Goal: Navigation & Orientation: Find specific page/section

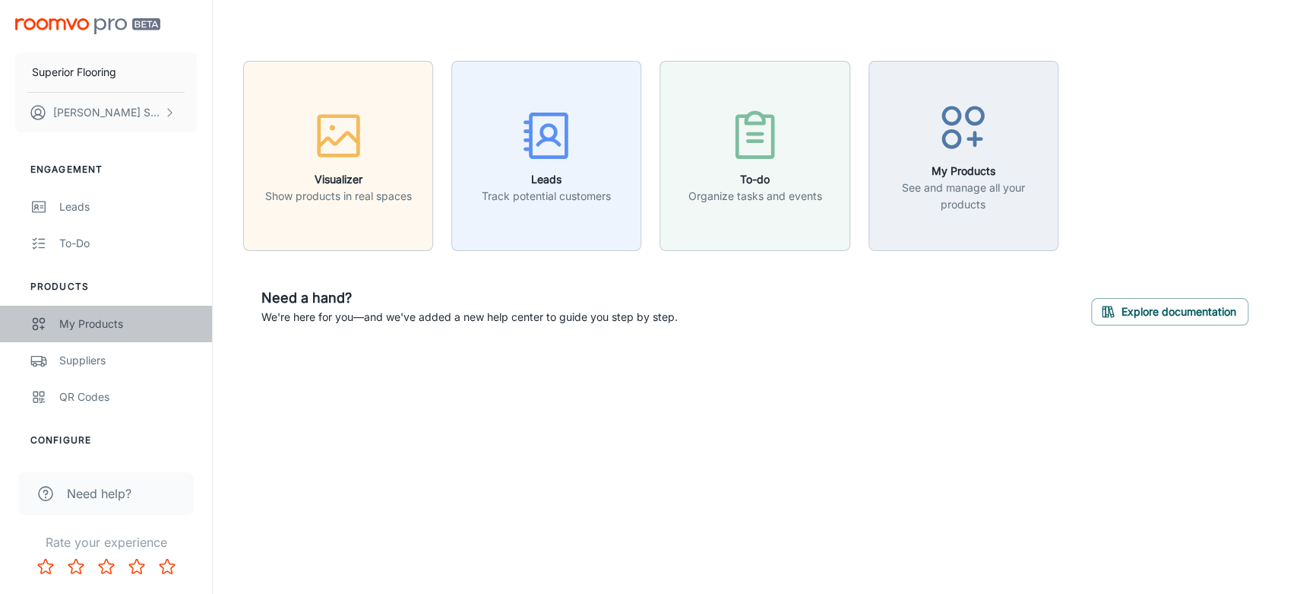
click at [78, 317] on div "My Products" at bounding box center [128, 323] width 138 height 17
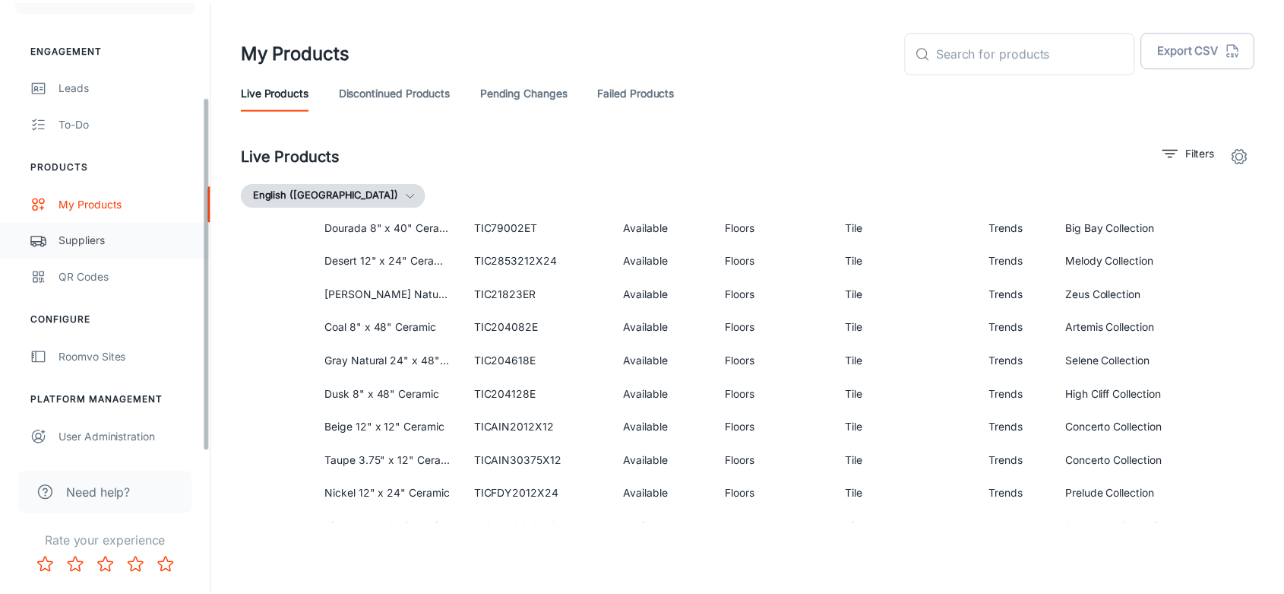
scroll to position [122, 0]
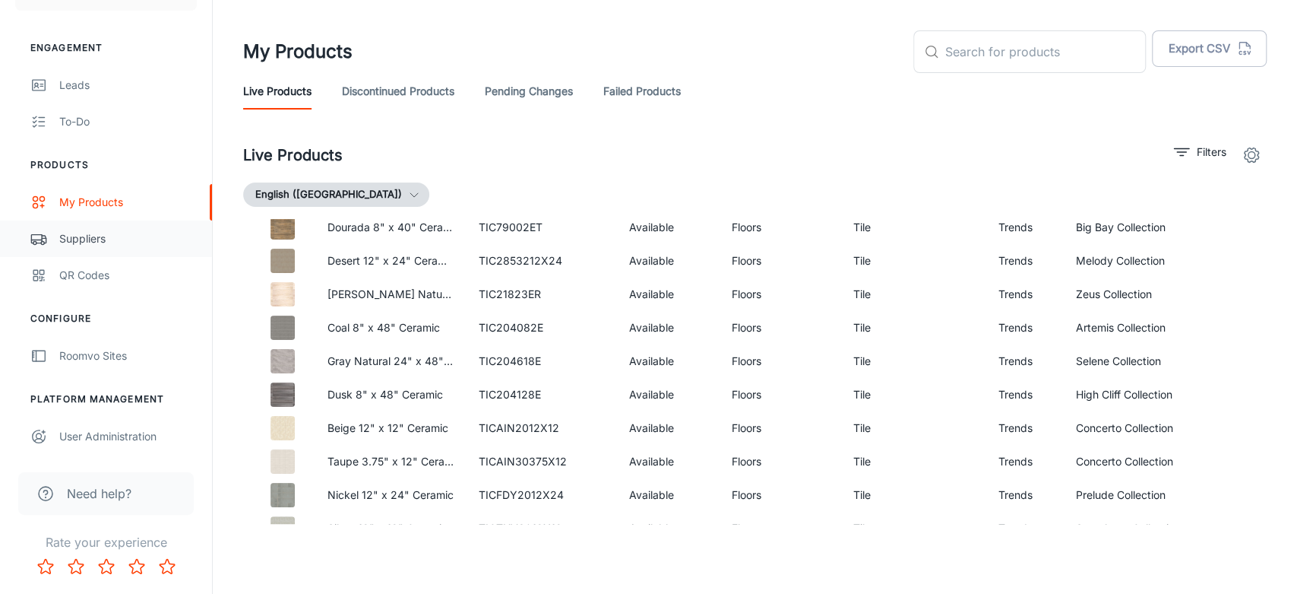
click at [87, 241] on div "Suppliers" at bounding box center [128, 238] width 138 height 17
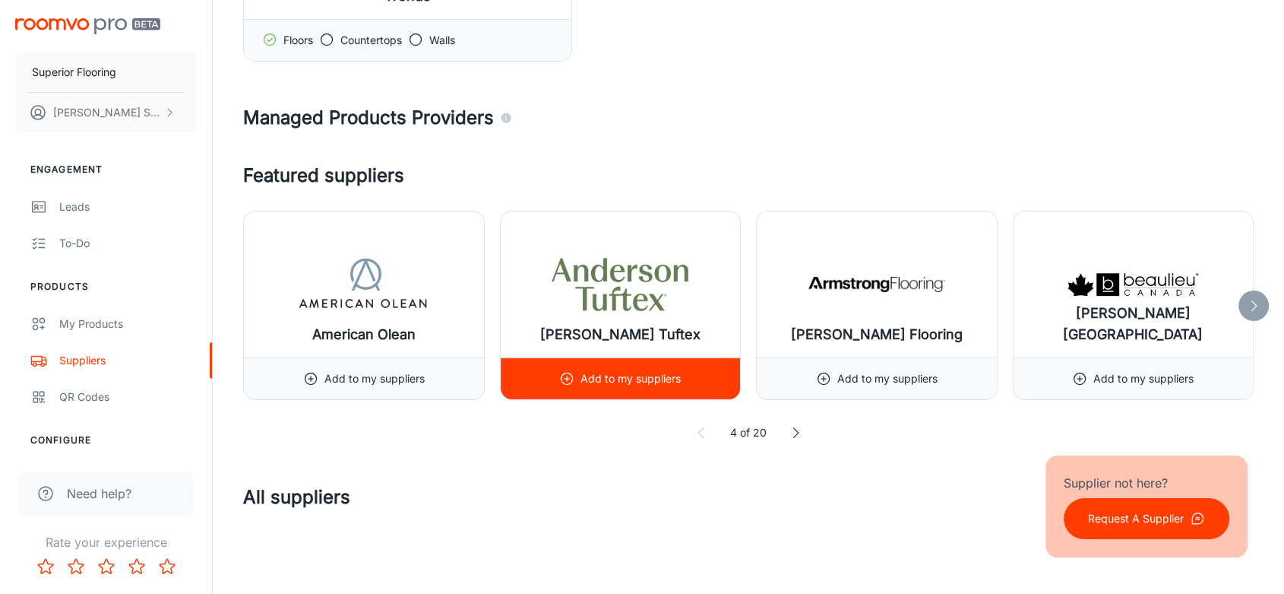
scroll to position [253, 0]
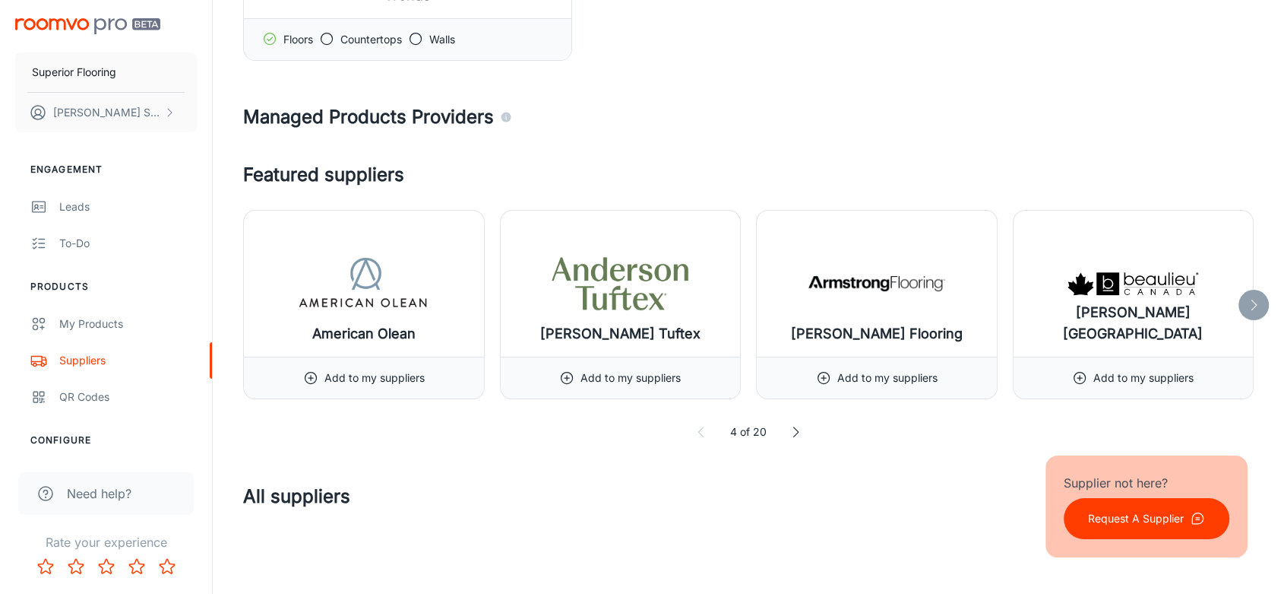
click at [793, 430] on icon at bounding box center [795, 431] width 15 height 15
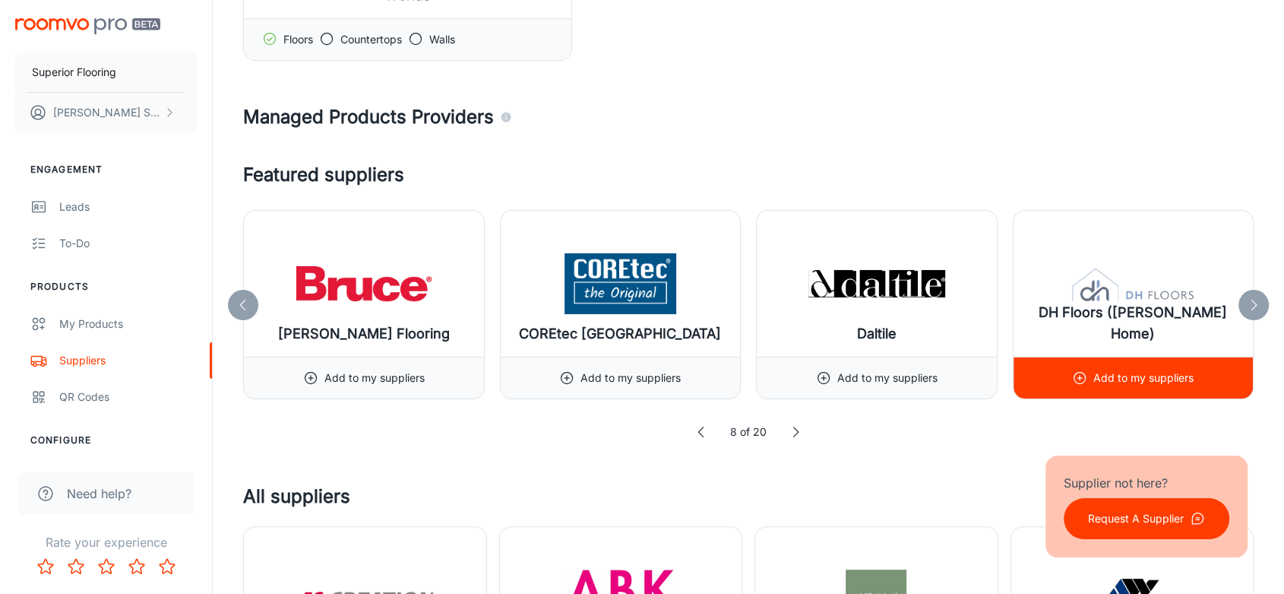
click at [1076, 373] on circle at bounding box center [1080, 377] width 11 height 11
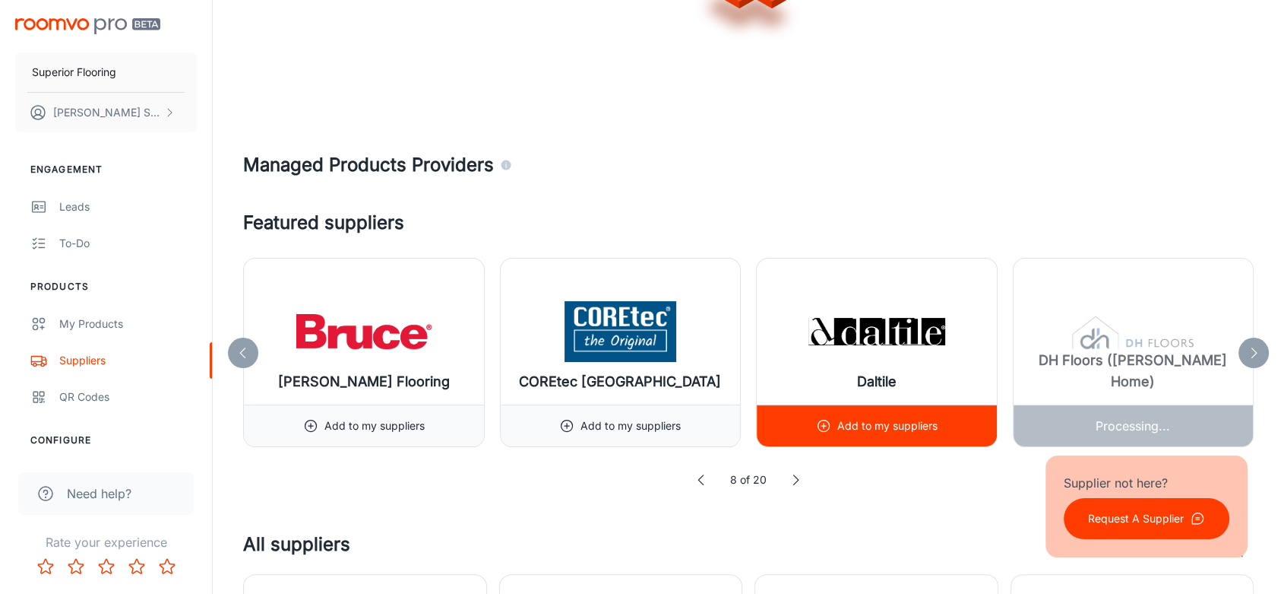
click at [822, 423] on icon at bounding box center [823, 425] width 15 height 15
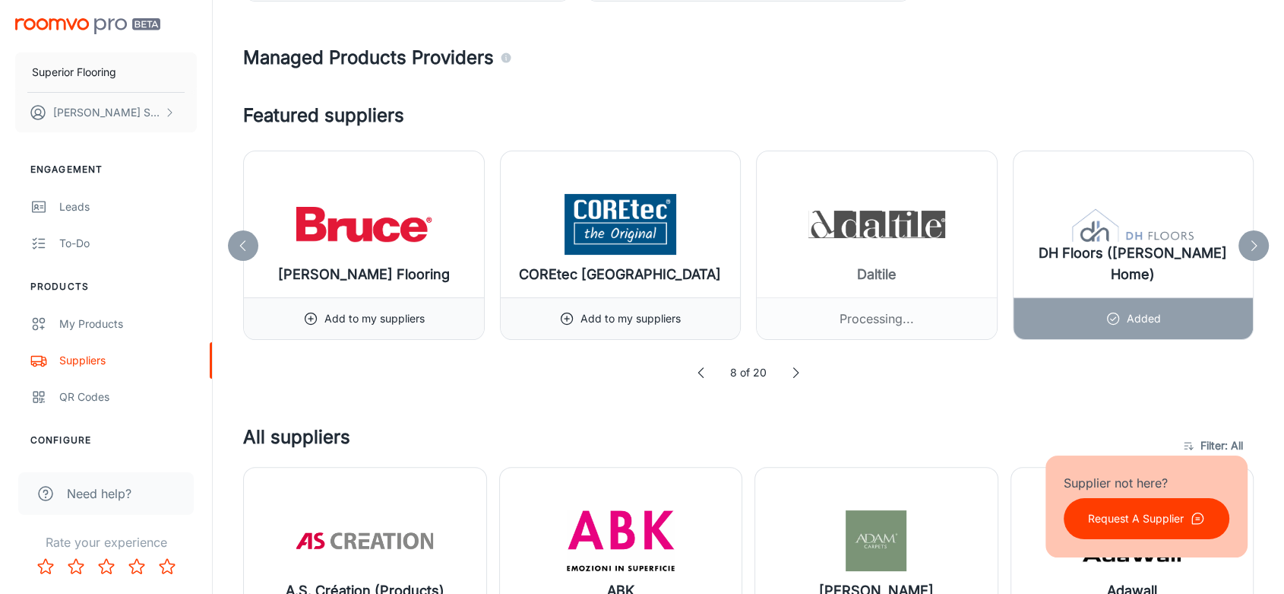
scroll to position [337, 0]
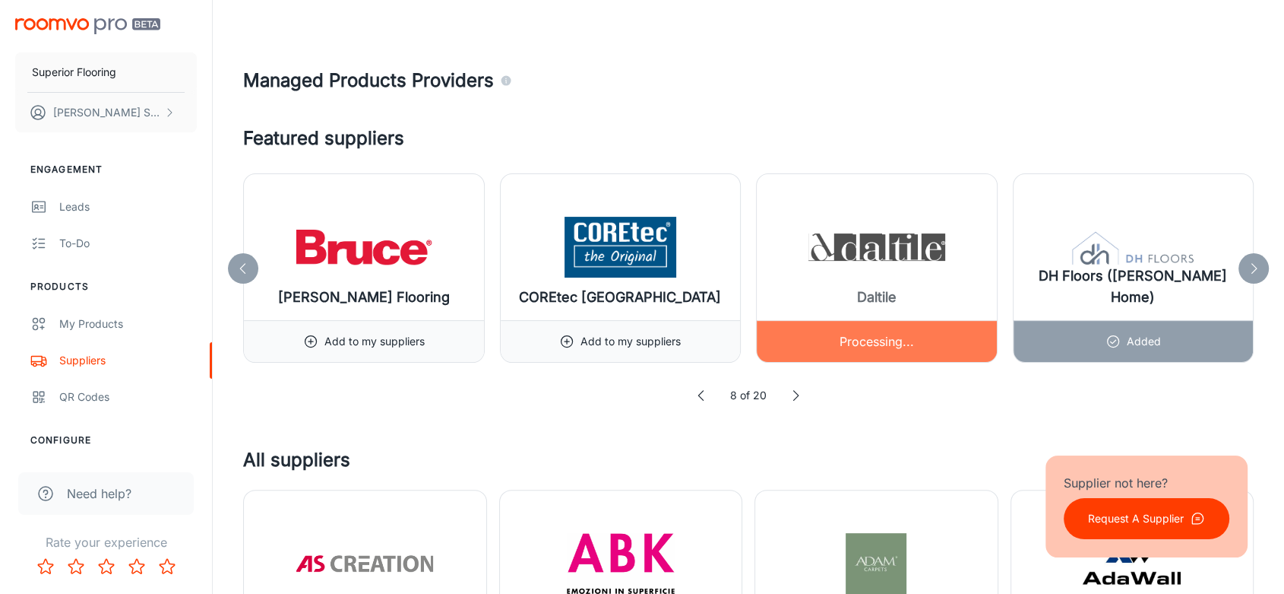
click at [797, 342] on div at bounding box center [877, 268] width 240 height 188
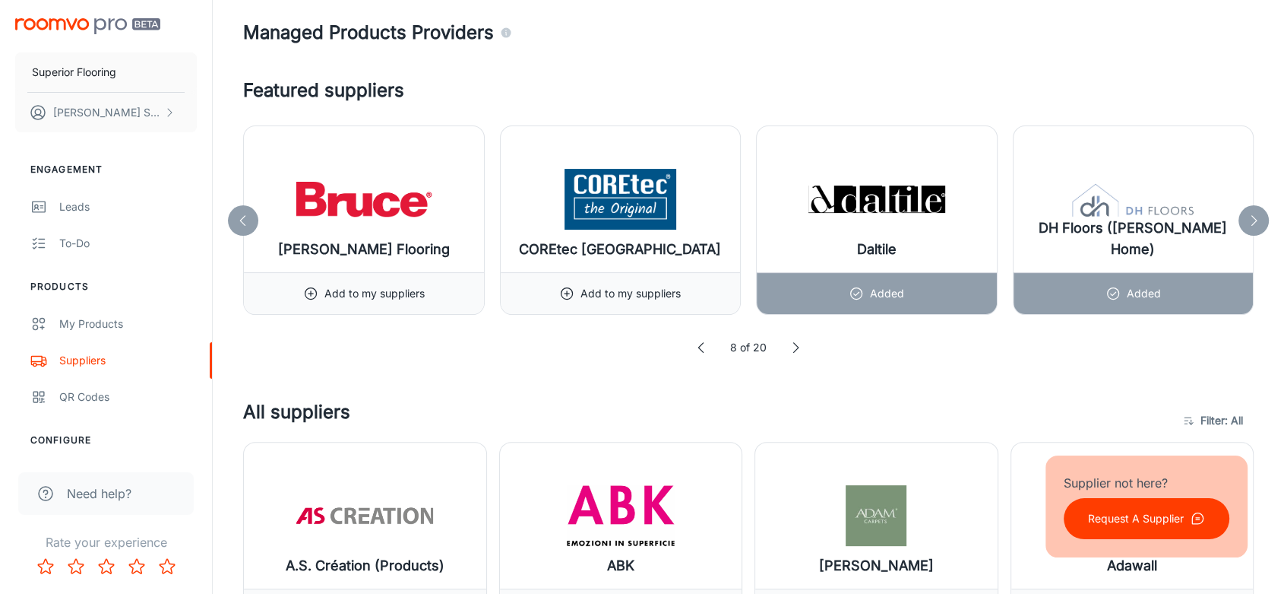
click at [795, 345] on icon at bounding box center [795, 347] width 15 height 15
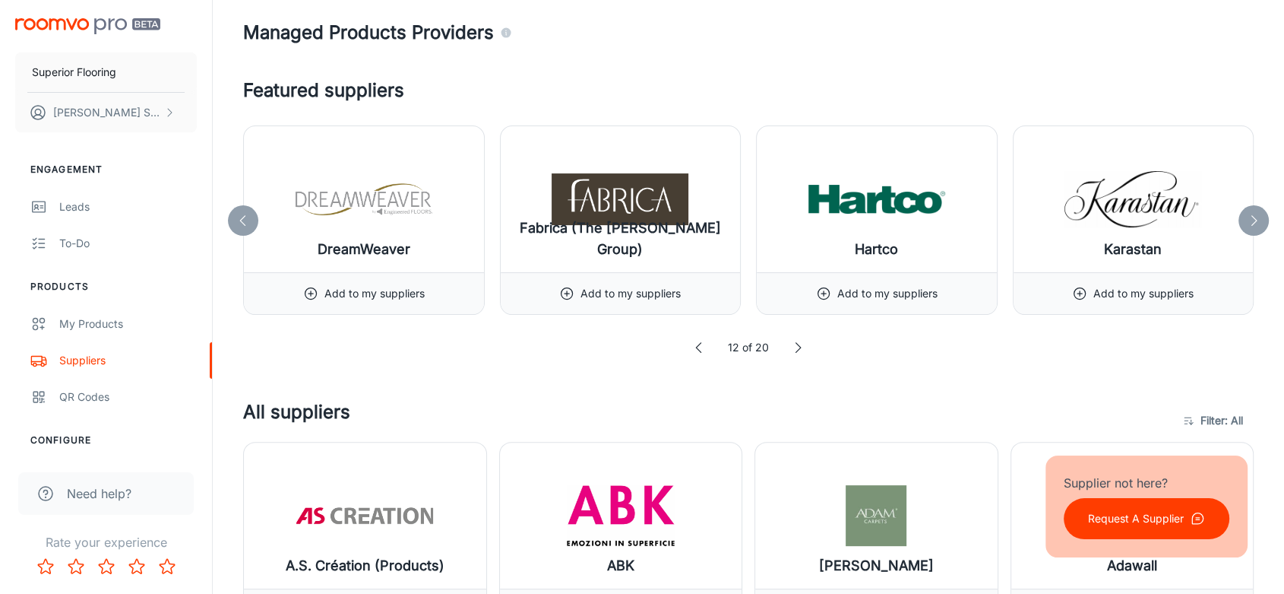
click at [795, 345] on icon at bounding box center [797, 347] width 15 height 15
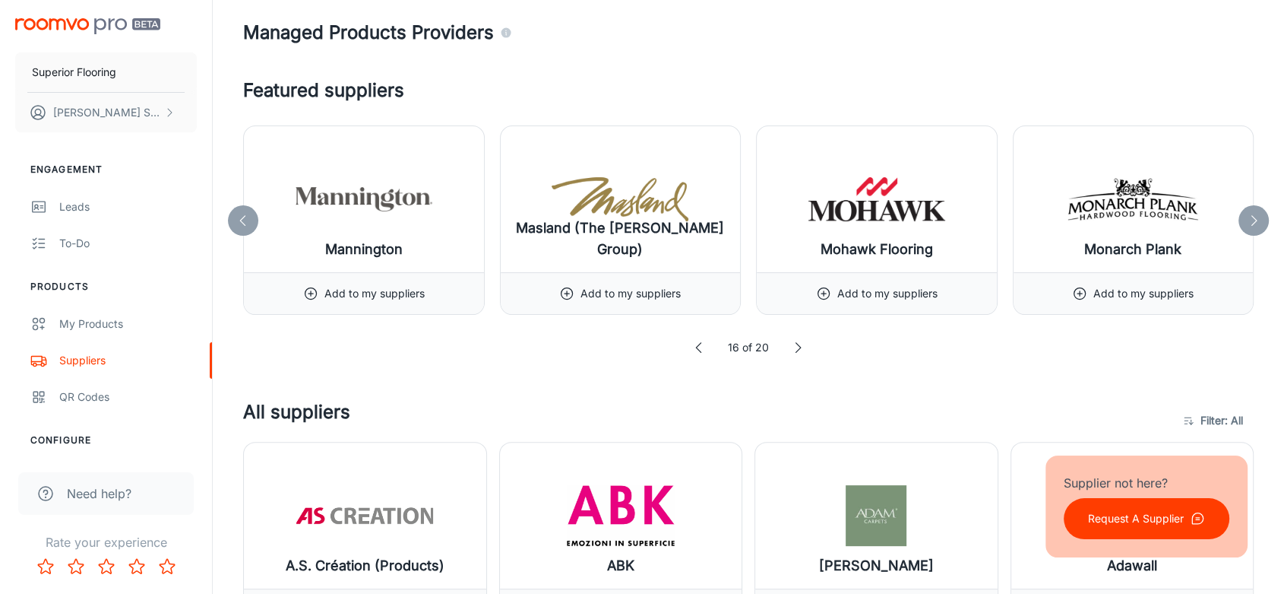
click at [795, 345] on icon at bounding box center [797, 347] width 15 height 15
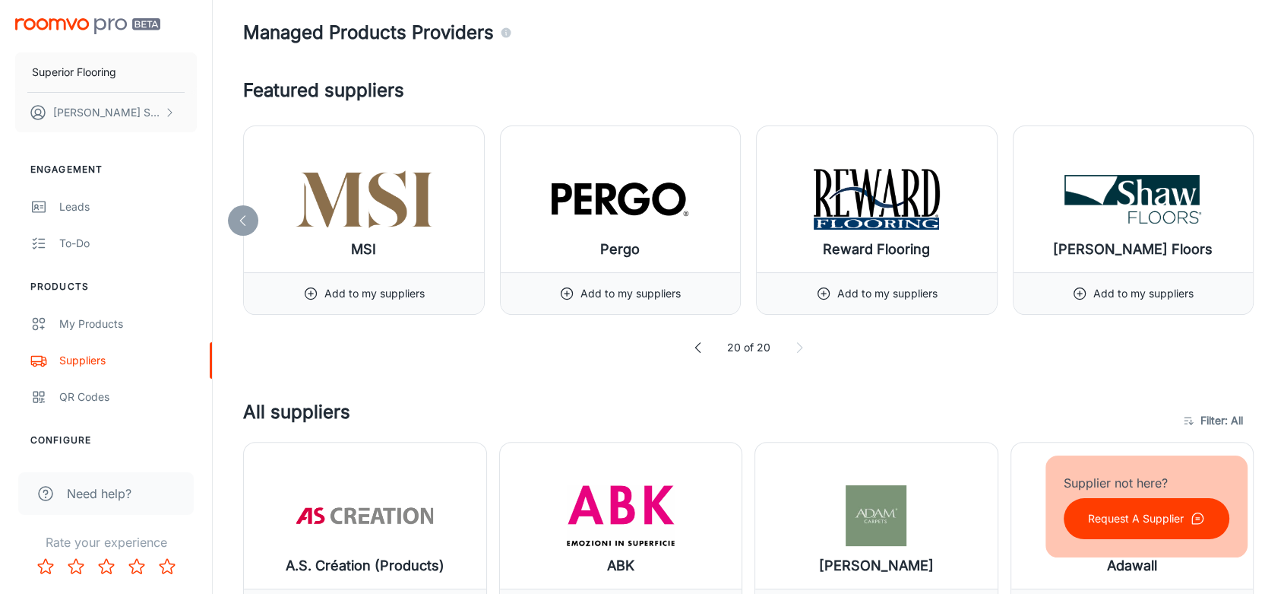
click at [795, 345] on icon at bounding box center [799, 347] width 15 height 15
click at [78, 213] on div "Leads" at bounding box center [128, 206] width 138 height 17
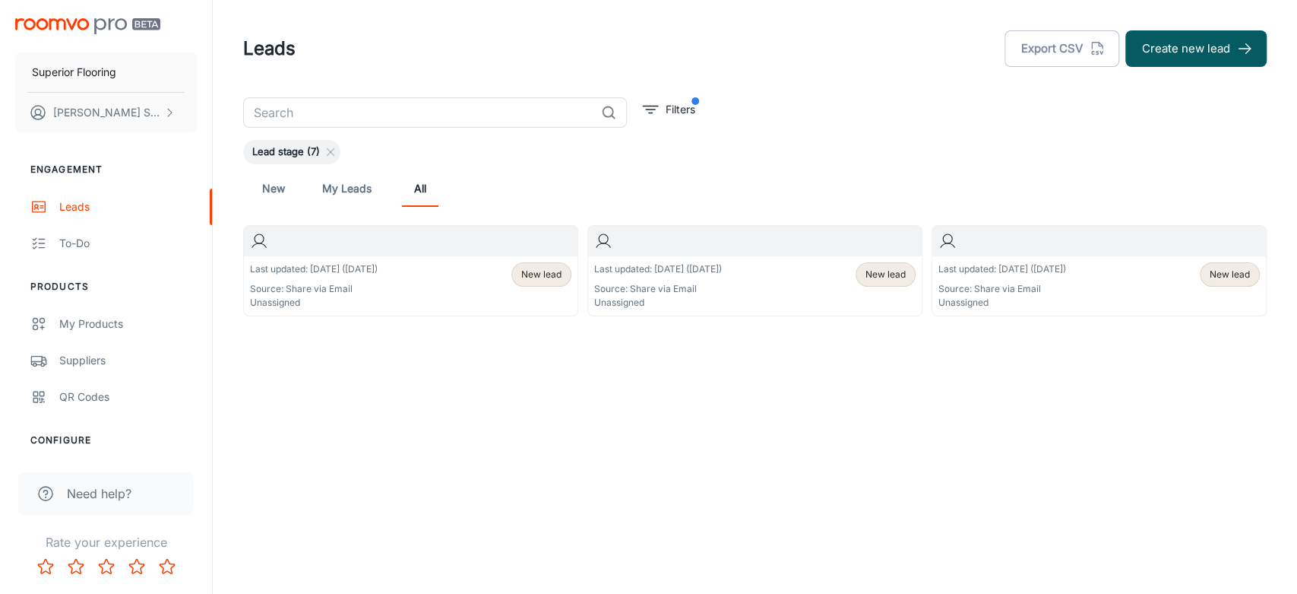
click at [326, 277] on div "Last updated: [DATE] ([DATE]) Source: Share via Email Unassigned" at bounding box center [314, 285] width 128 height 47
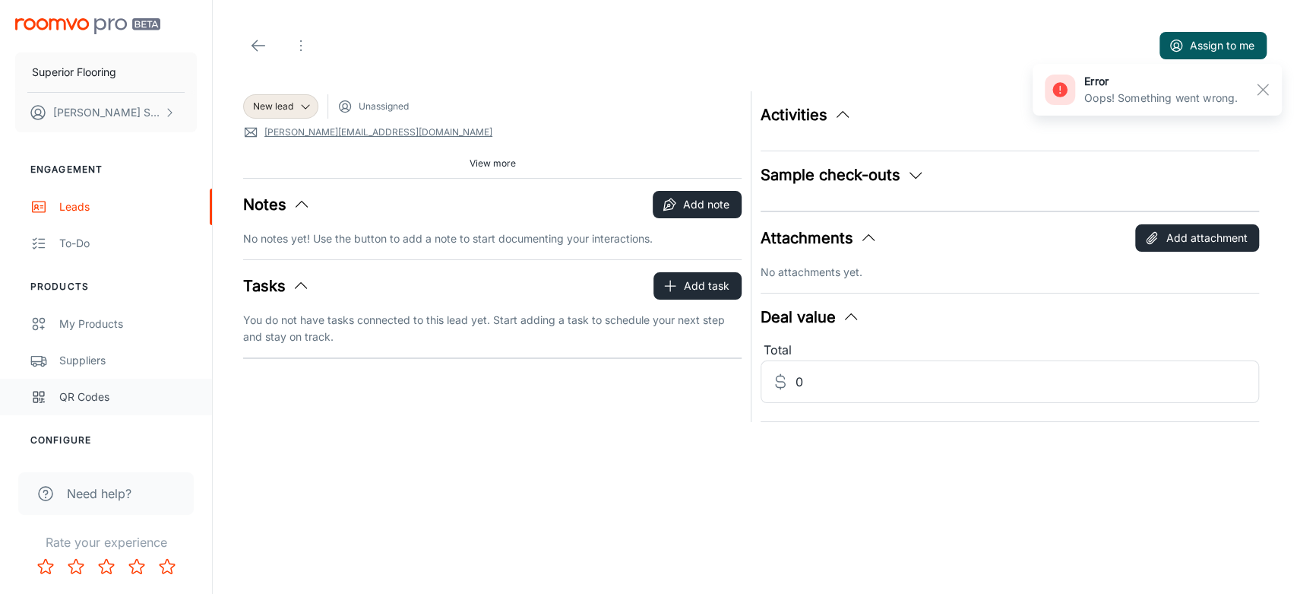
click at [87, 394] on div "QR Codes" at bounding box center [128, 396] width 138 height 17
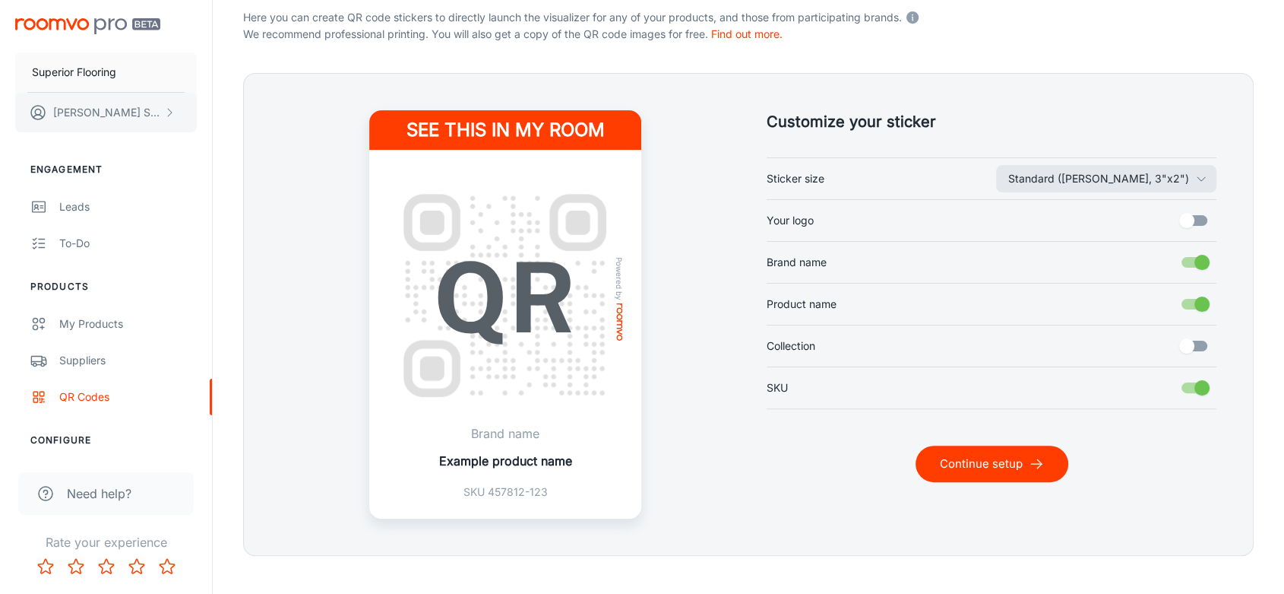
click at [90, 112] on p "[PERSON_NAME]" at bounding box center [106, 112] width 107 height 17
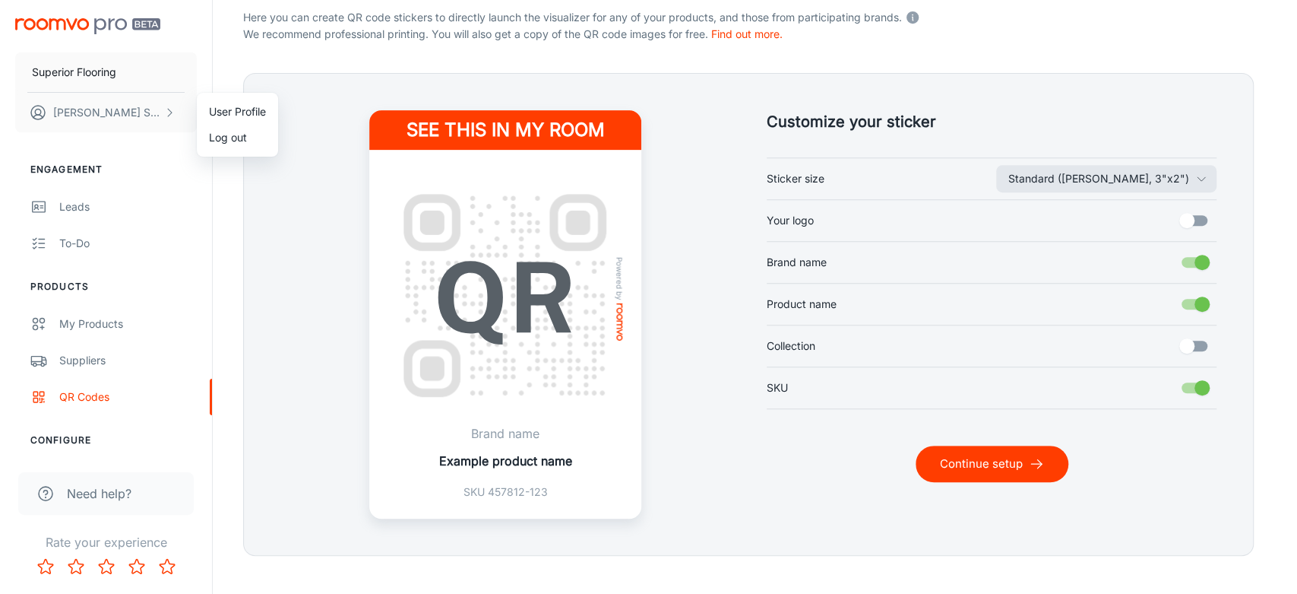
click at [86, 73] on div at bounding box center [648, 297] width 1297 height 594
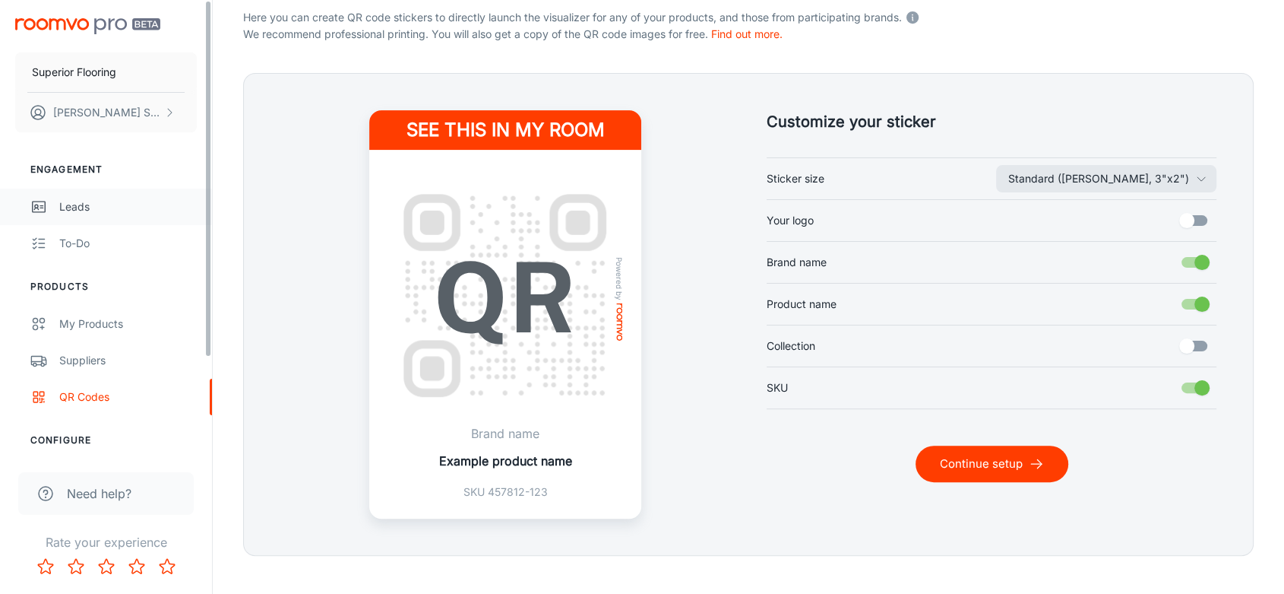
click at [74, 200] on div "Leads" at bounding box center [128, 206] width 138 height 17
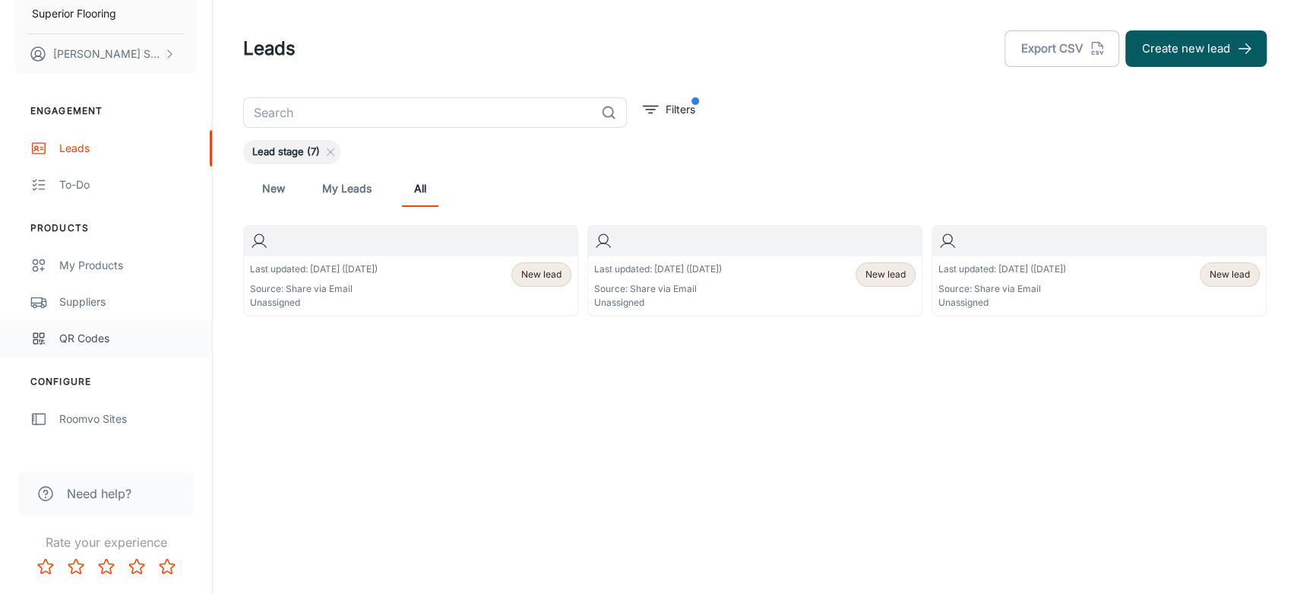
scroll to position [122, 0]
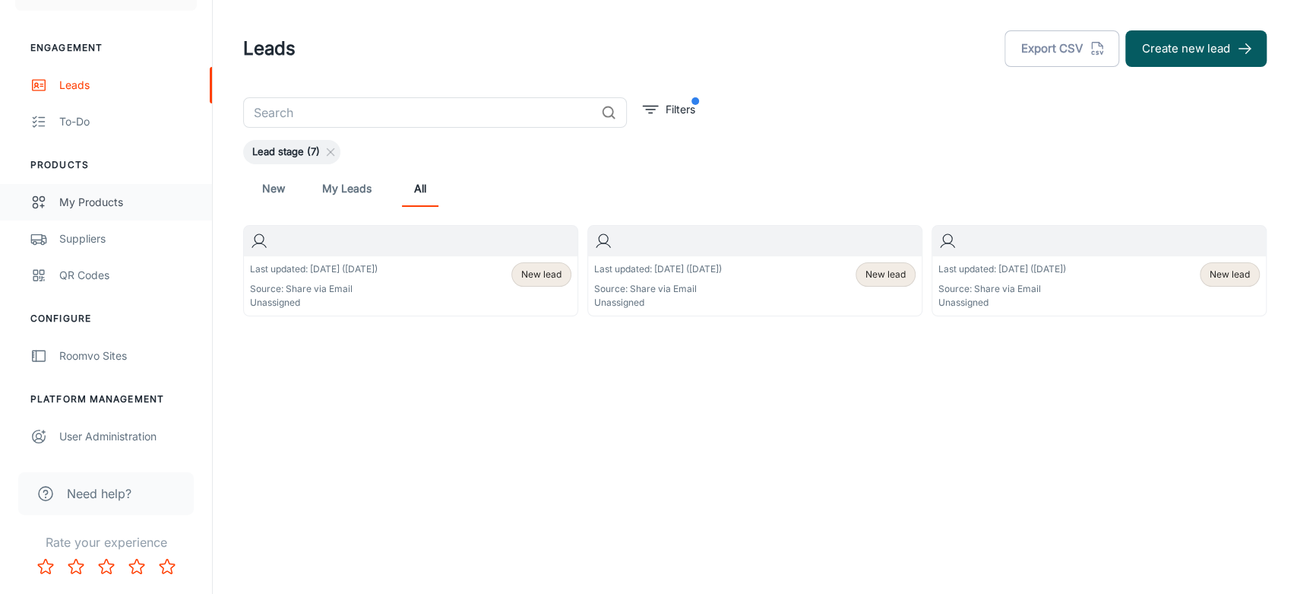
click at [109, 194] on div "My Products" at bounding box center [128, 202] width 138 height 17
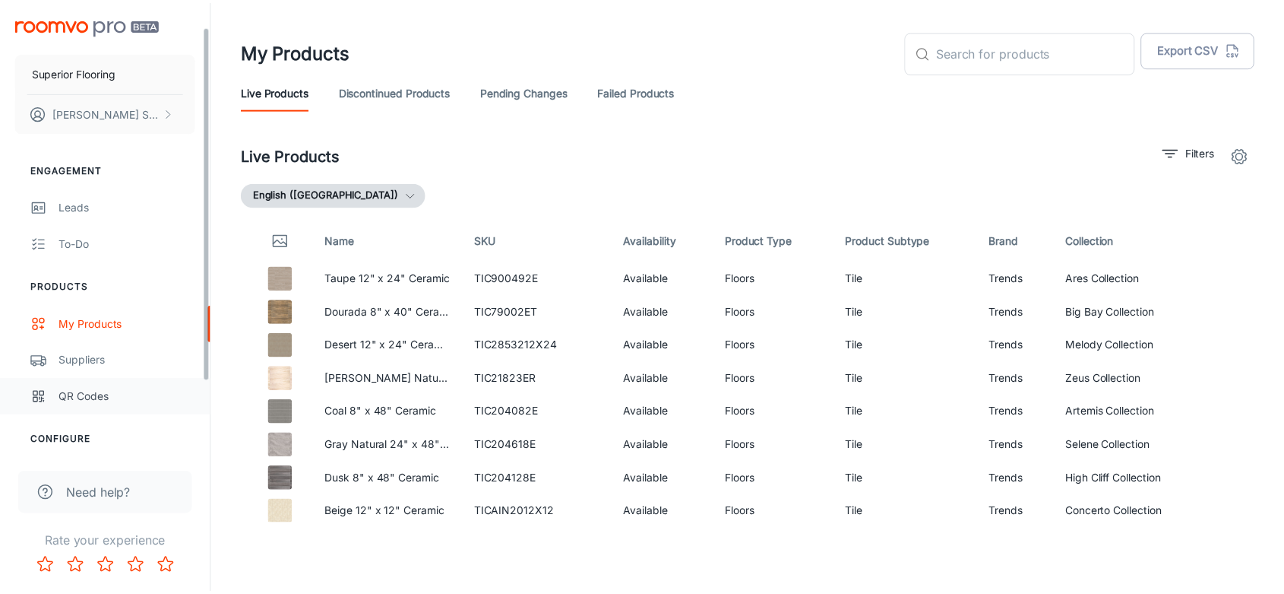
scroll to position [122, 0]
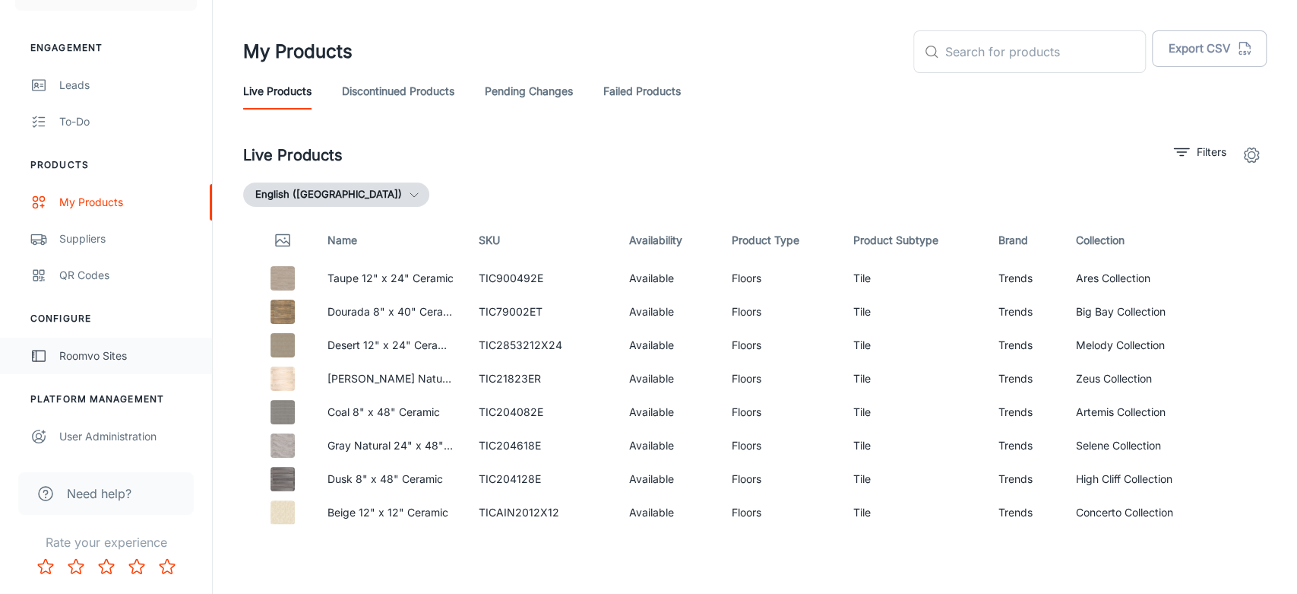
click at [97, 357] on div "Roomvo Sites" at bounding box center [128, 355] width 138 height 17
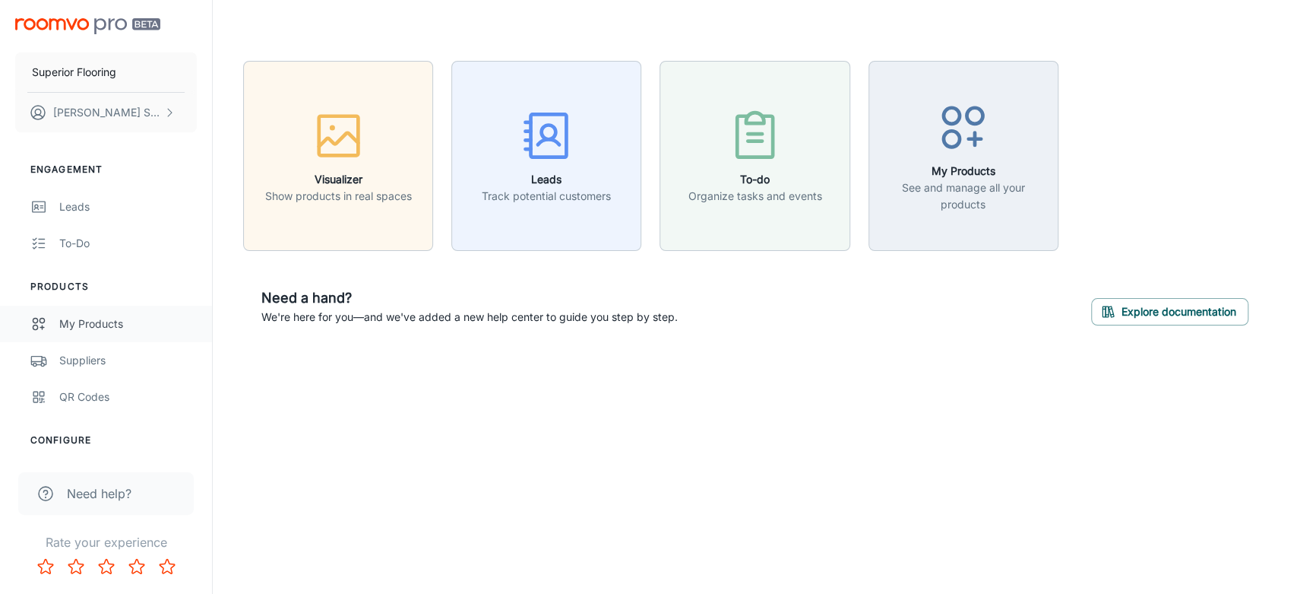
click at [63, 330] on div "My Products" at bounding box center [128, 323] width 138 height 17
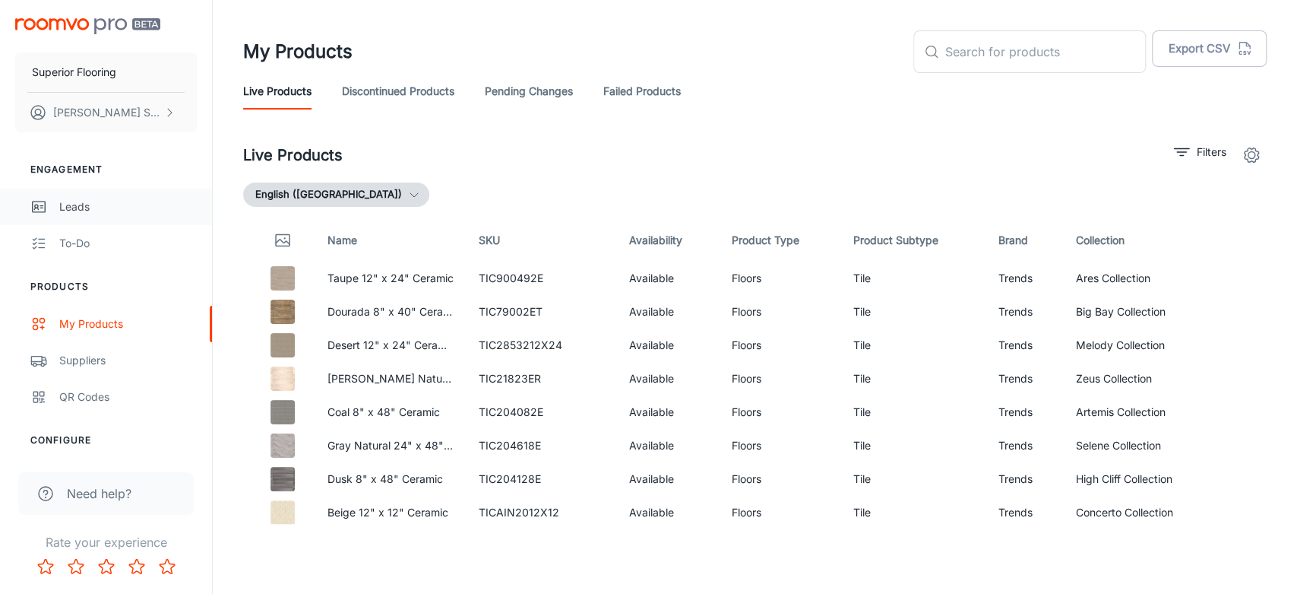
click at [169, 221] on link "Leads" at bounding box center [106, 206] width 212 height 36
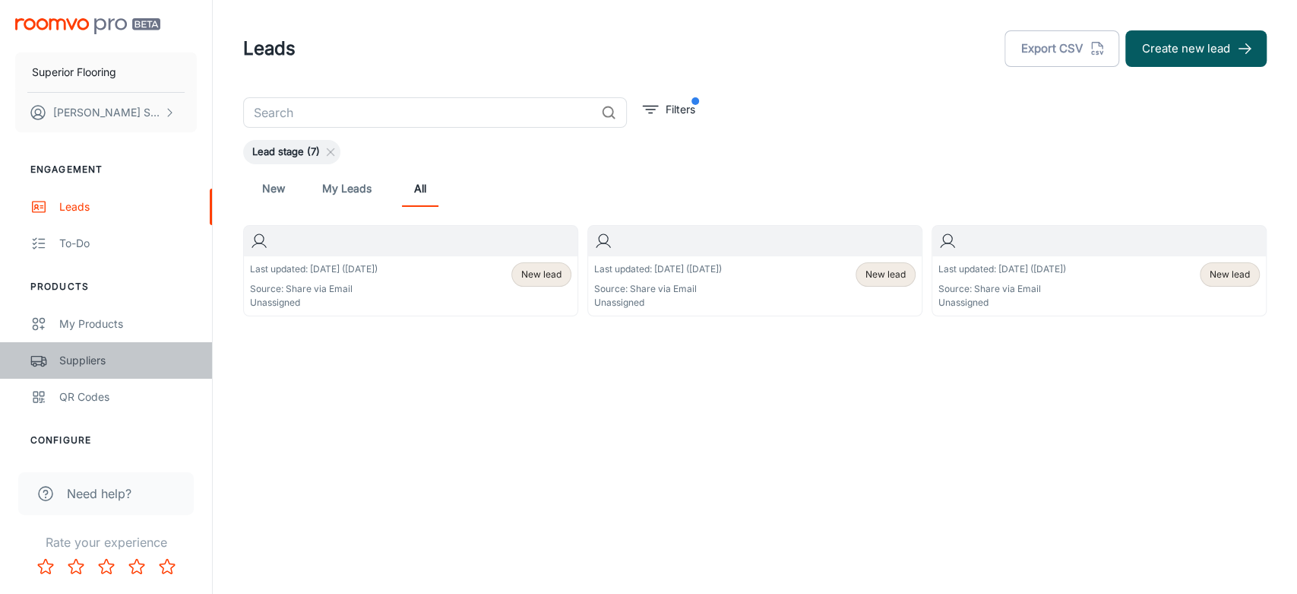
click at [99, 363] on div "Suppliers" at bounding box center [128, 360] width 138 height 17
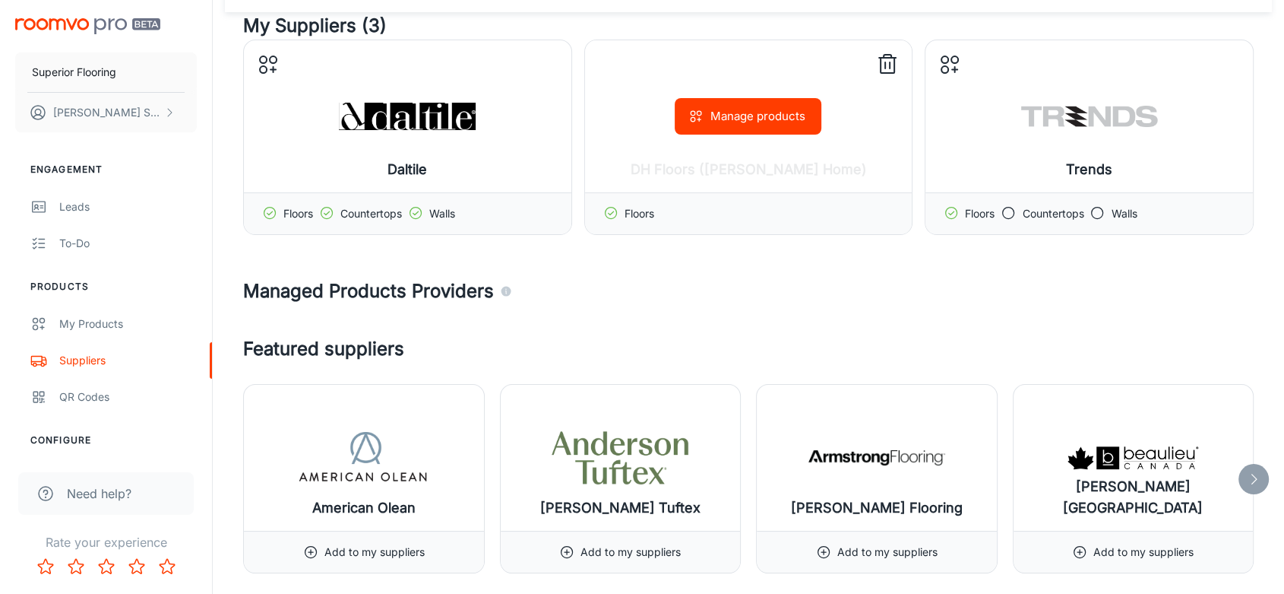
scroll to position [169, 0]
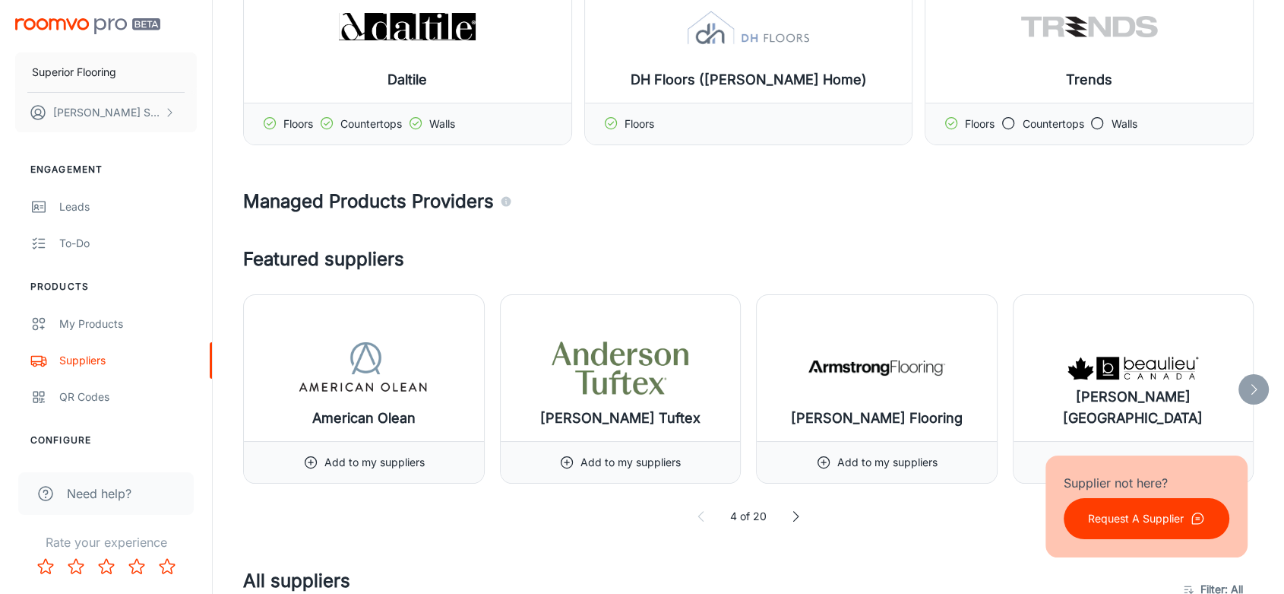
click at [1259, 385] on icon at bounding box center [1253, 389] width 15 height 15
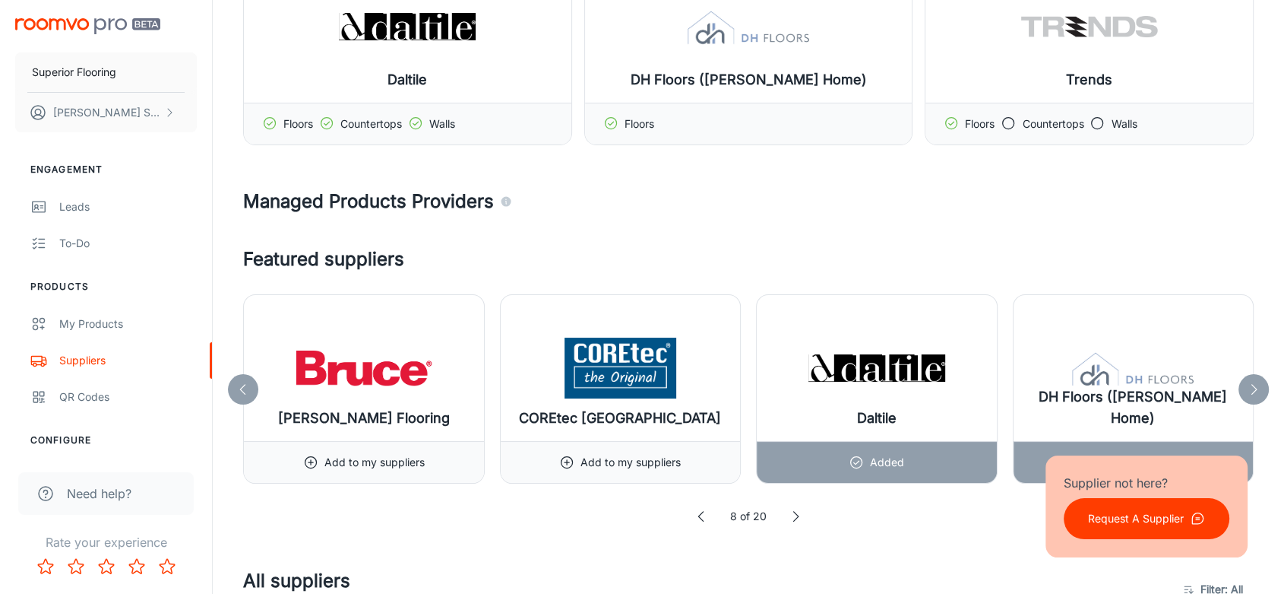
click at [1260, 390] on icon at bounding box center [1253, 389] width 15 height 15
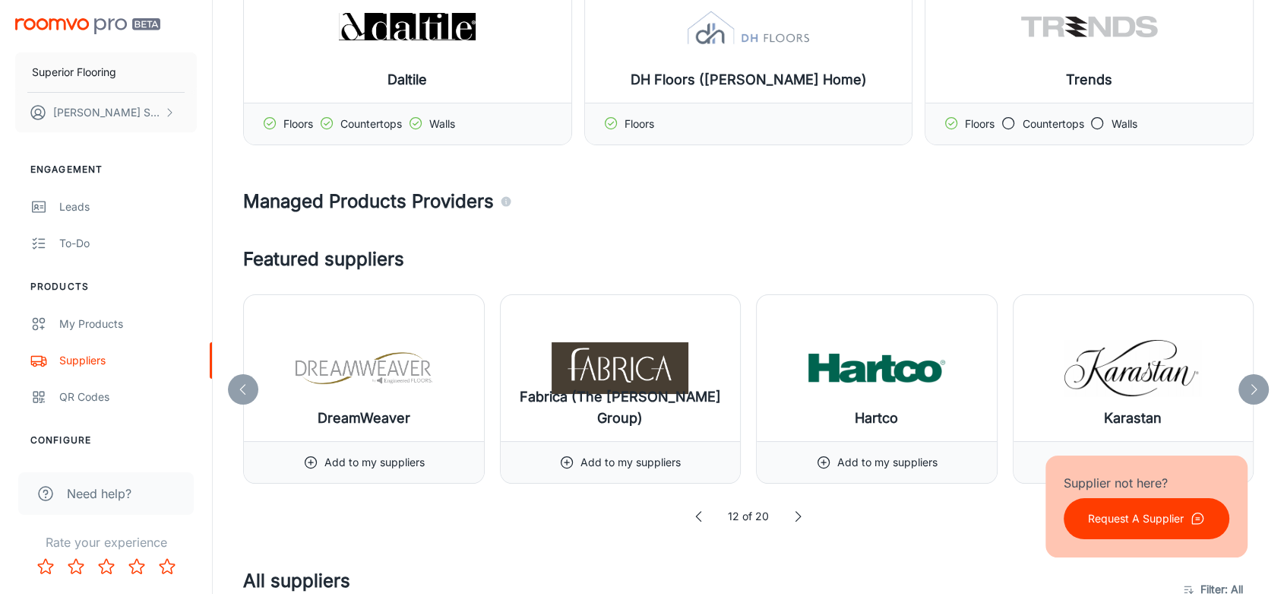
click at [1260, 390] on icon at bounding box center [1253, 389] width 15 height 15
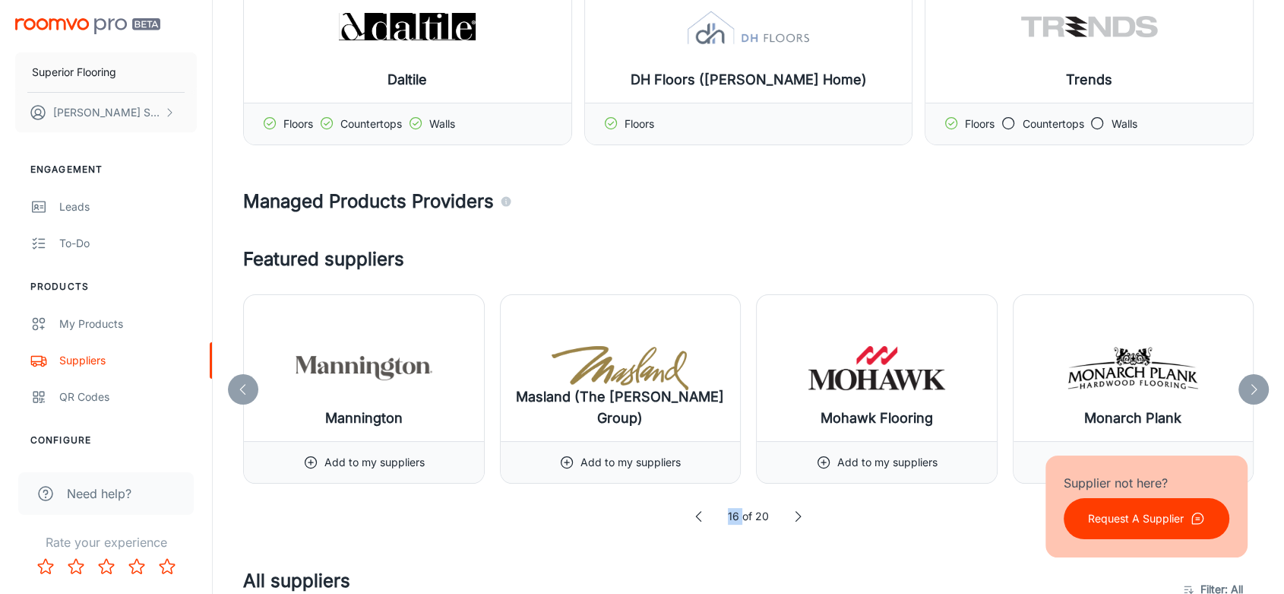
click at [1260, 390] on icon at bounding box center [1253, 389] width 15 height 15
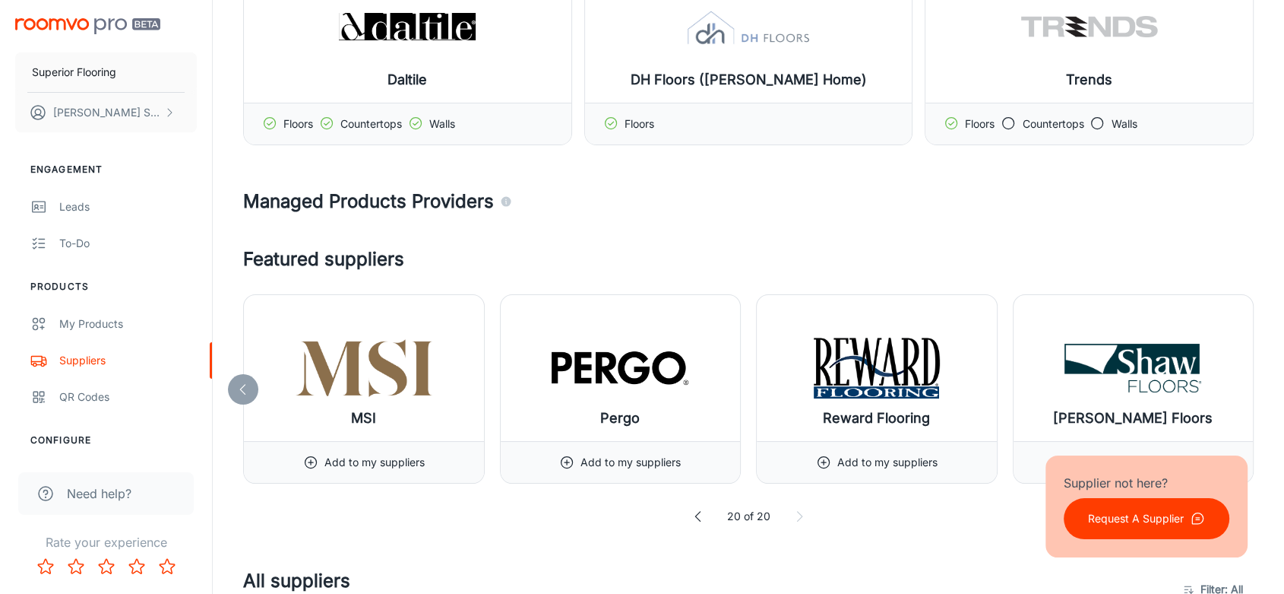
scroll to position [422, 0]
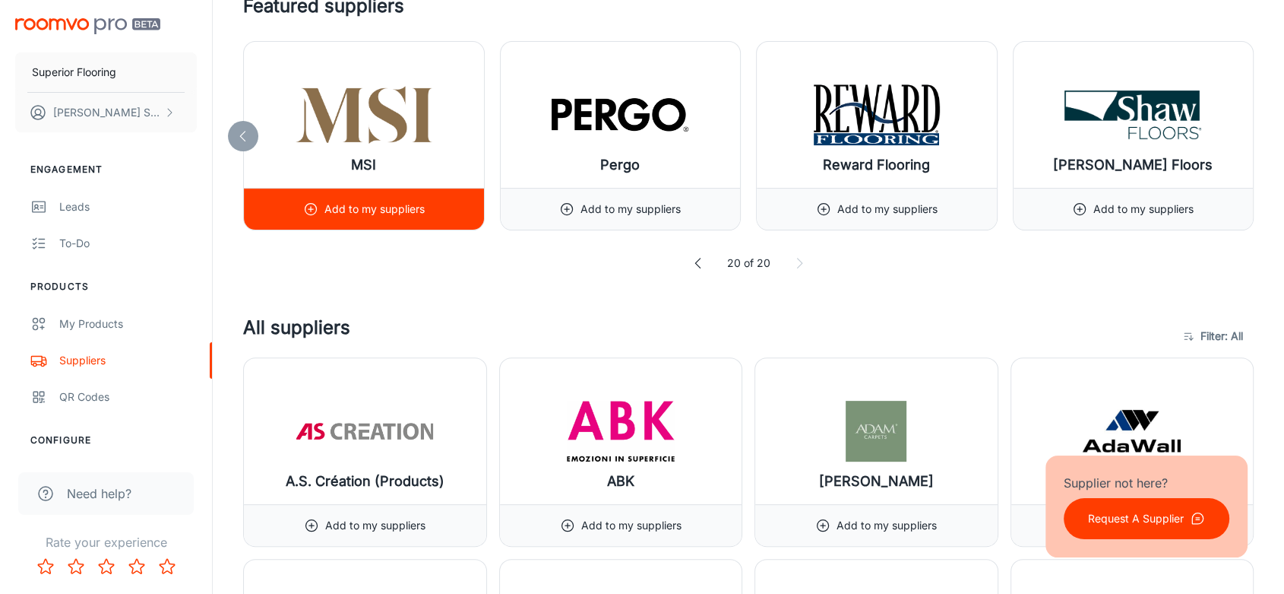
click at [316, 204] on icon at bounding box center [310, 208] width 15 height 15
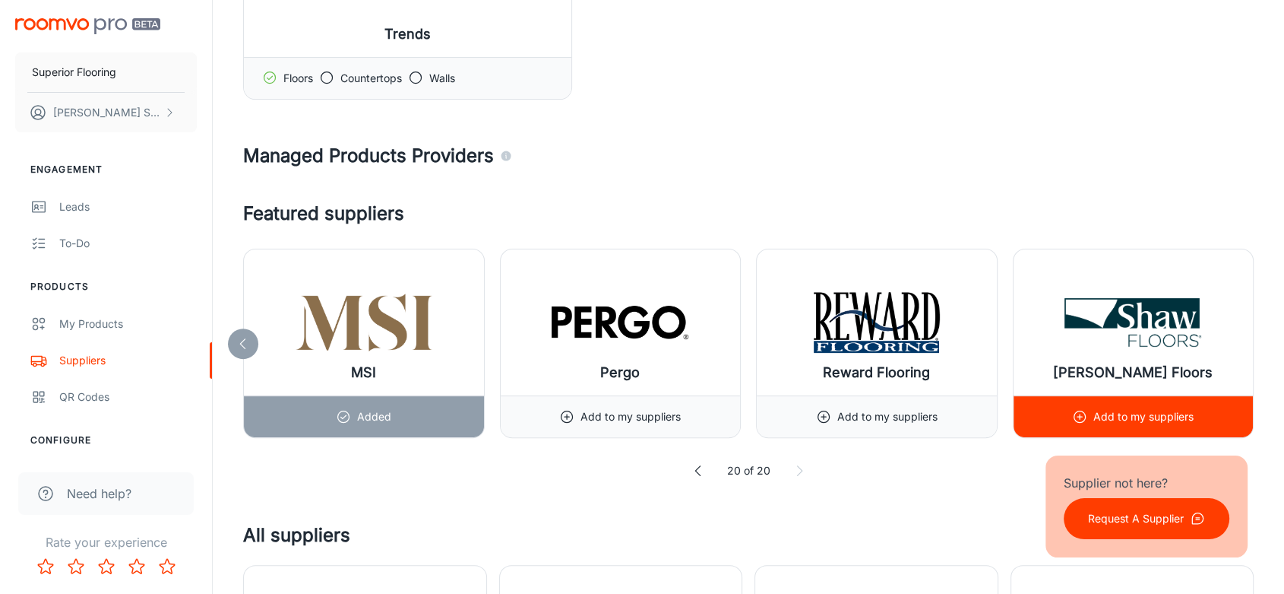
click at [1075, 409] on icon at bounding box center [1079, 416] width 15 height 15
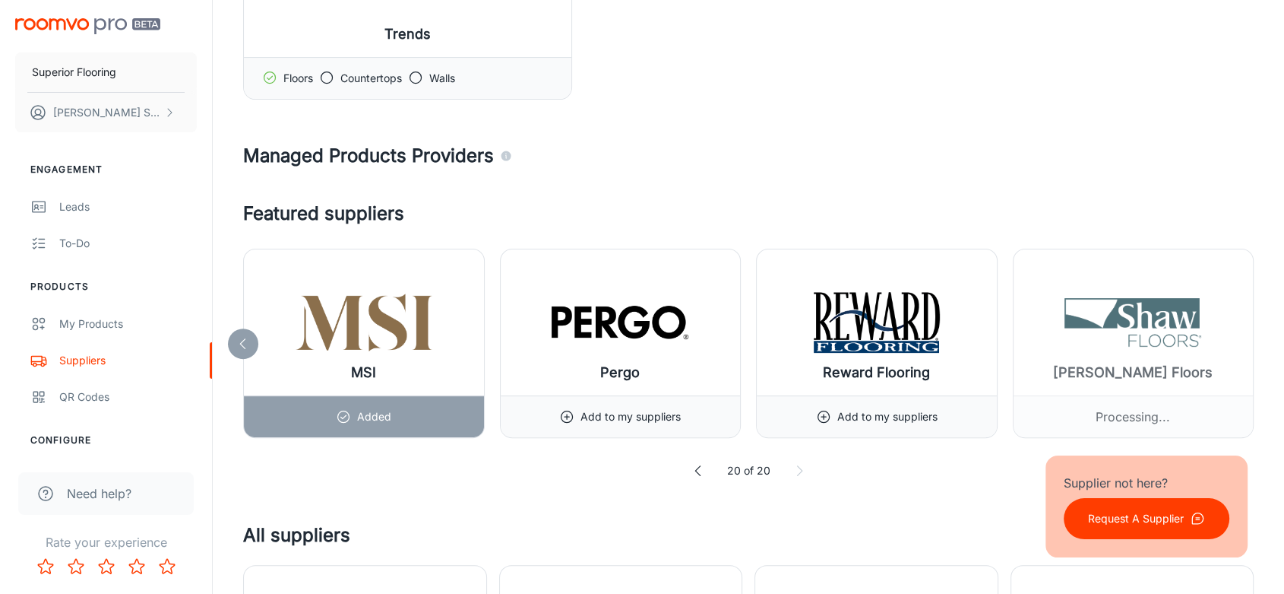
click at [696, 467] on polyline at bounding box center [697, 471] width 5 height 10
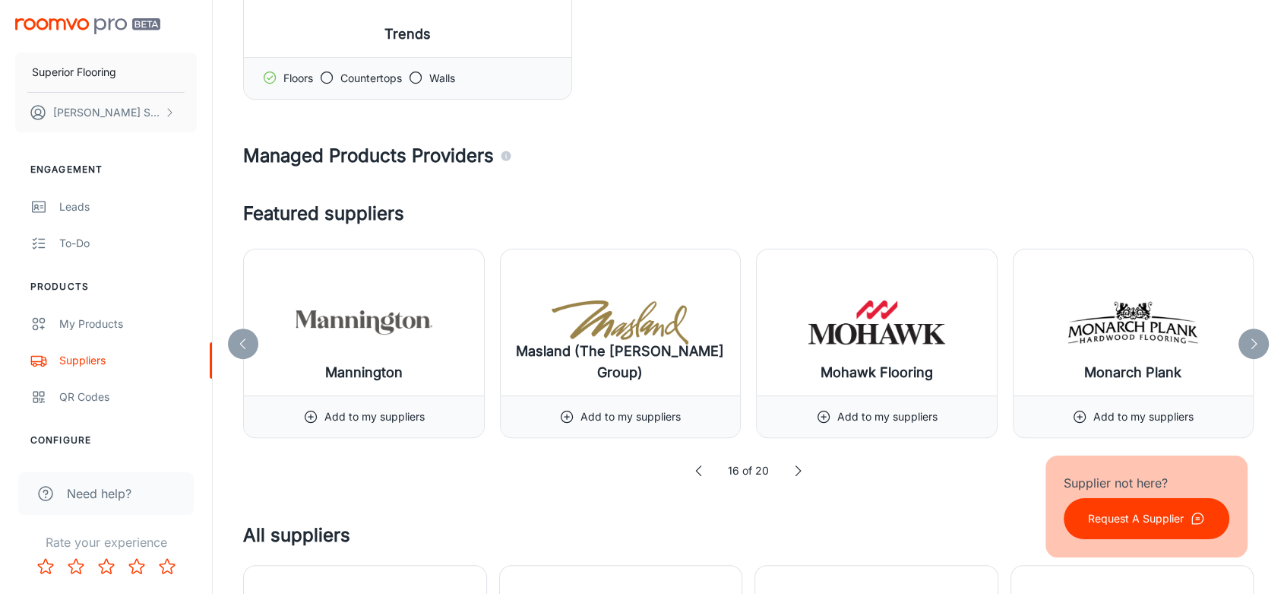
click at [696, 467] on icon at bounding box center [699, 470] width 15 height 15
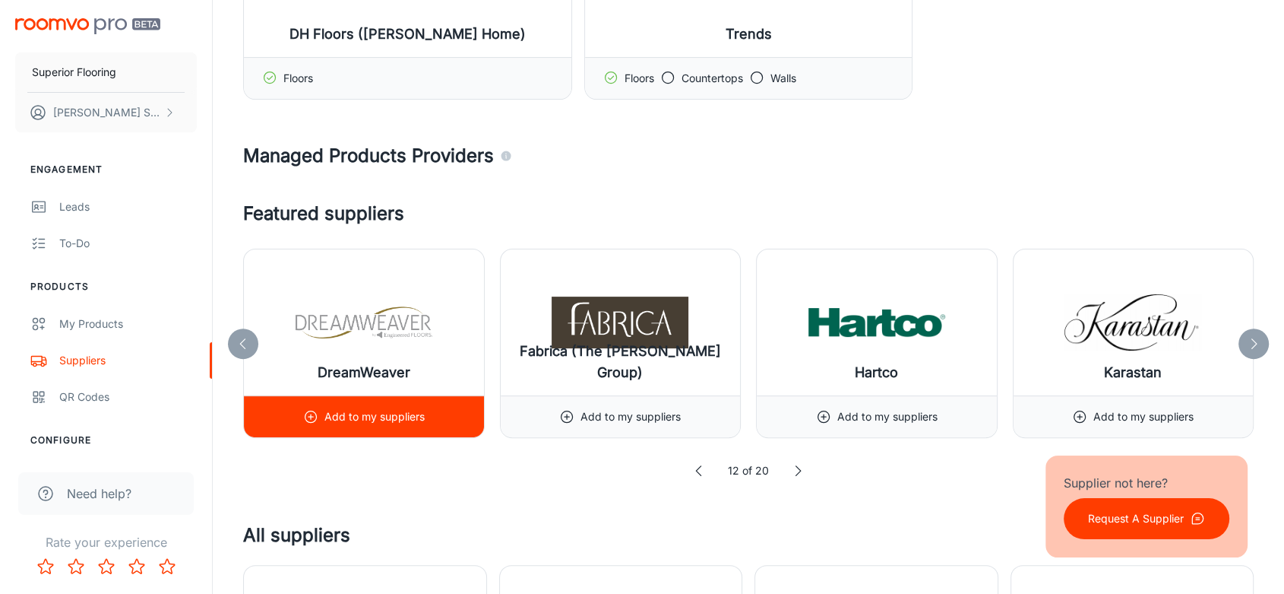
click at [312, 414] on icon at bounding box center [310, 416] width 15 height 15
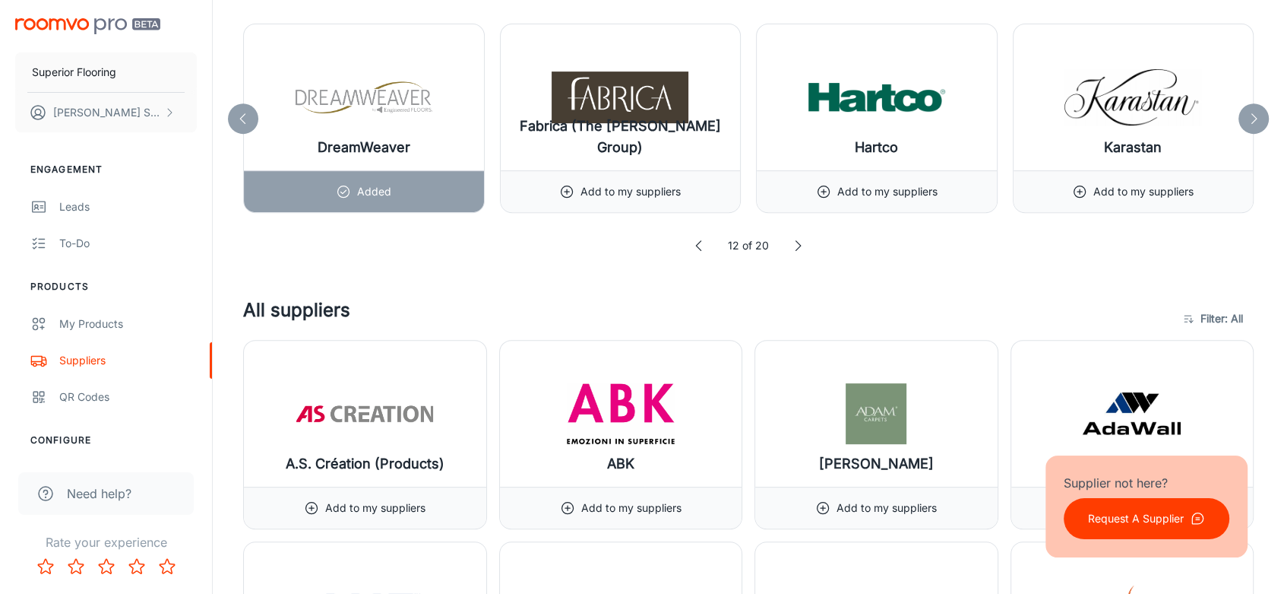
scroll to position [675, 0]
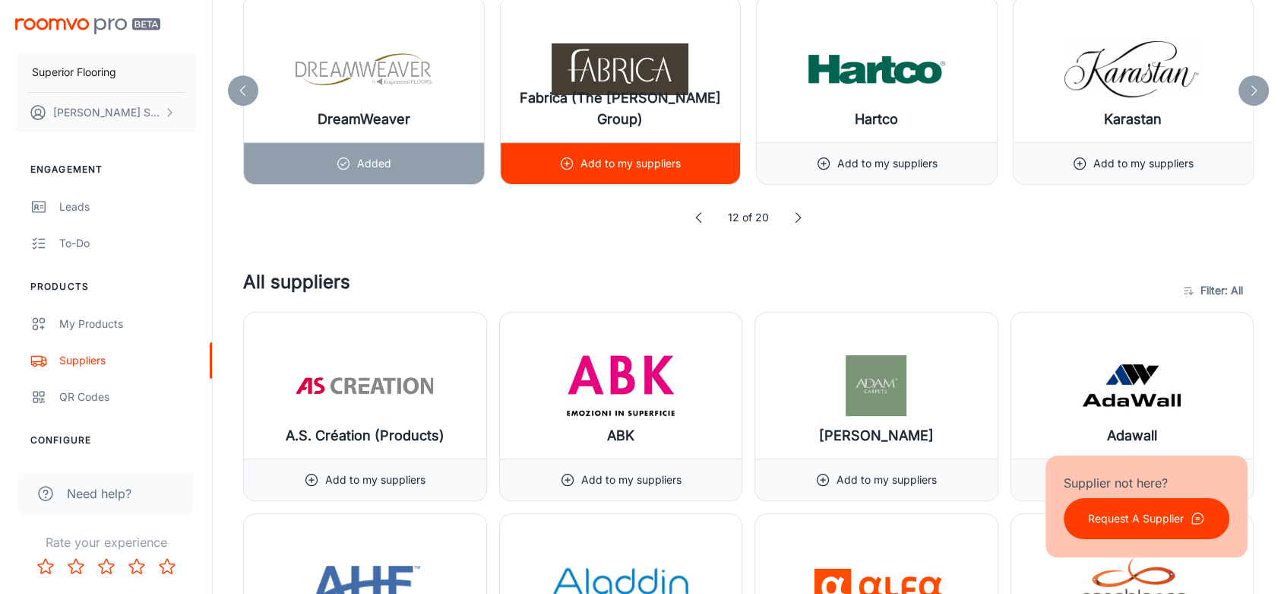
click at [570, 166] on icon at bounding box center [566, 163] width 15 height 15
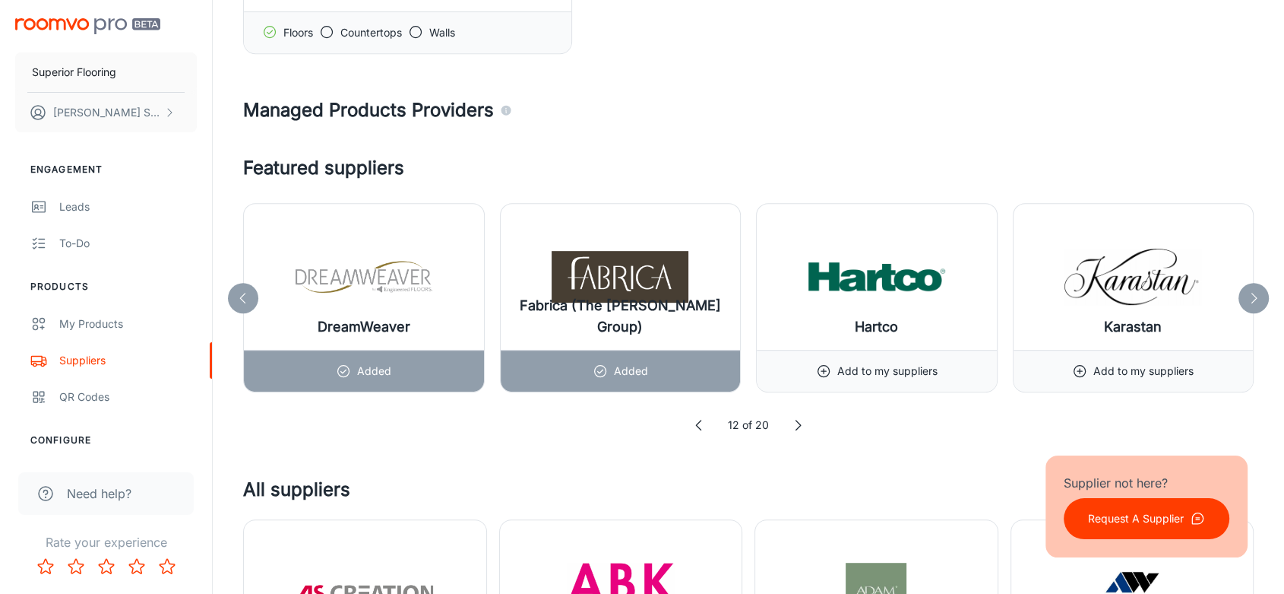
click at [1259, 295] on icon at bounding box center [1253, 297] width 15 height 15
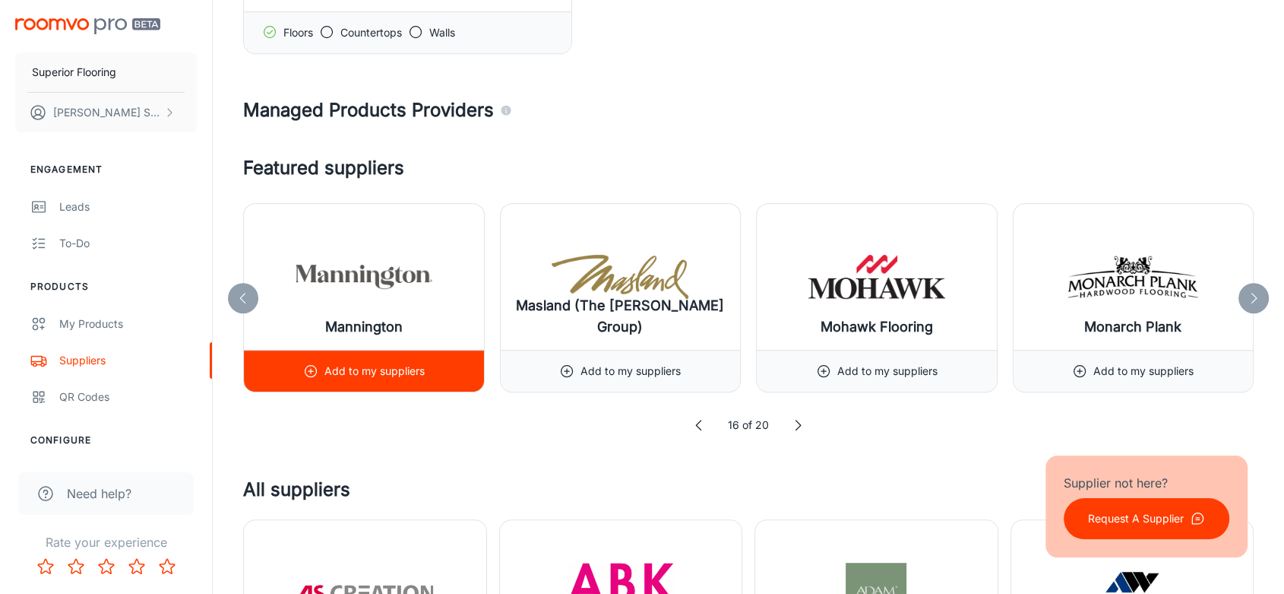
click at [309, 368] on icon at bounding box center [310, 370] width 15 height 15
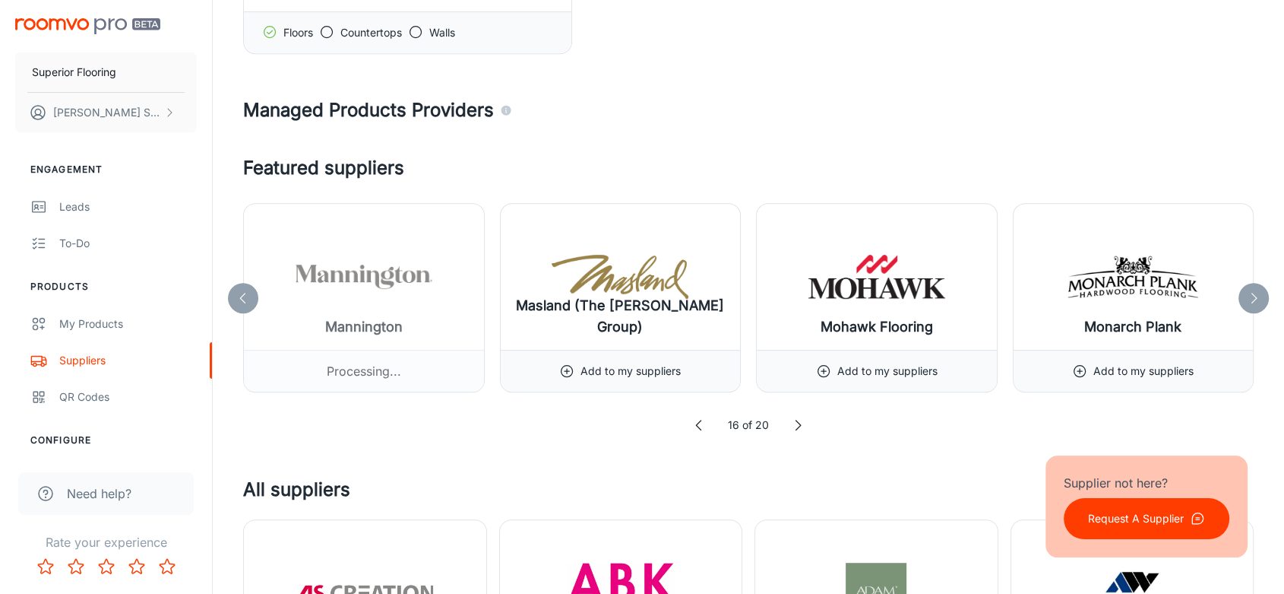
click at [1253, 293] on icon at bounding box center [1253, 297] width 15 height 15
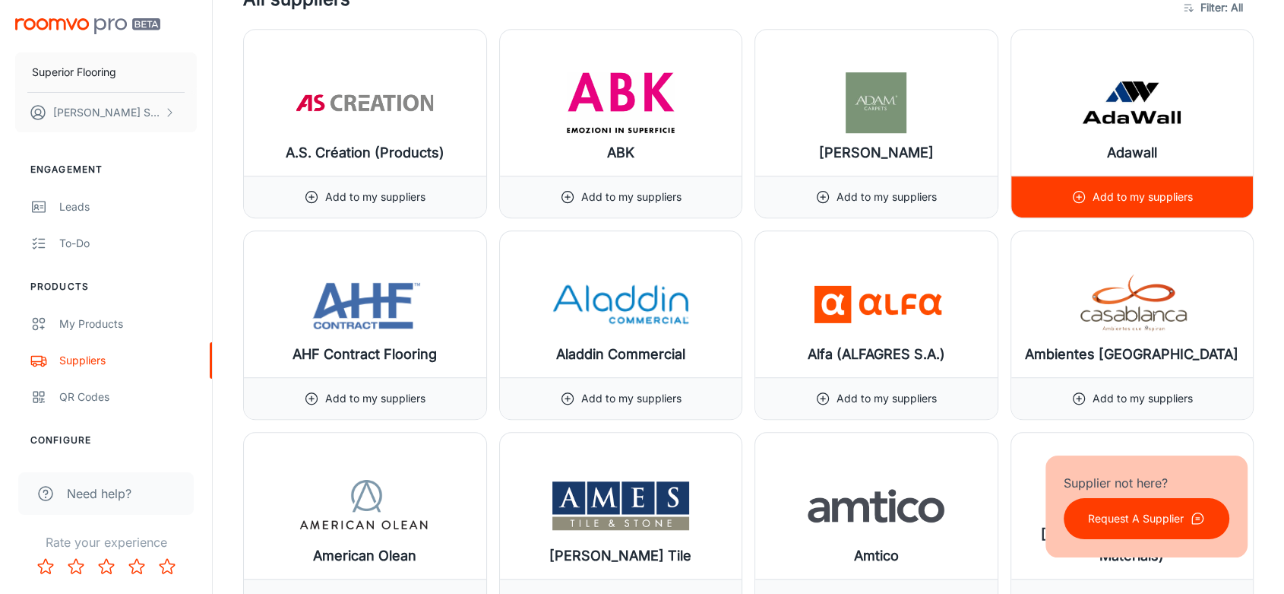
scroll to position [1266, 0]
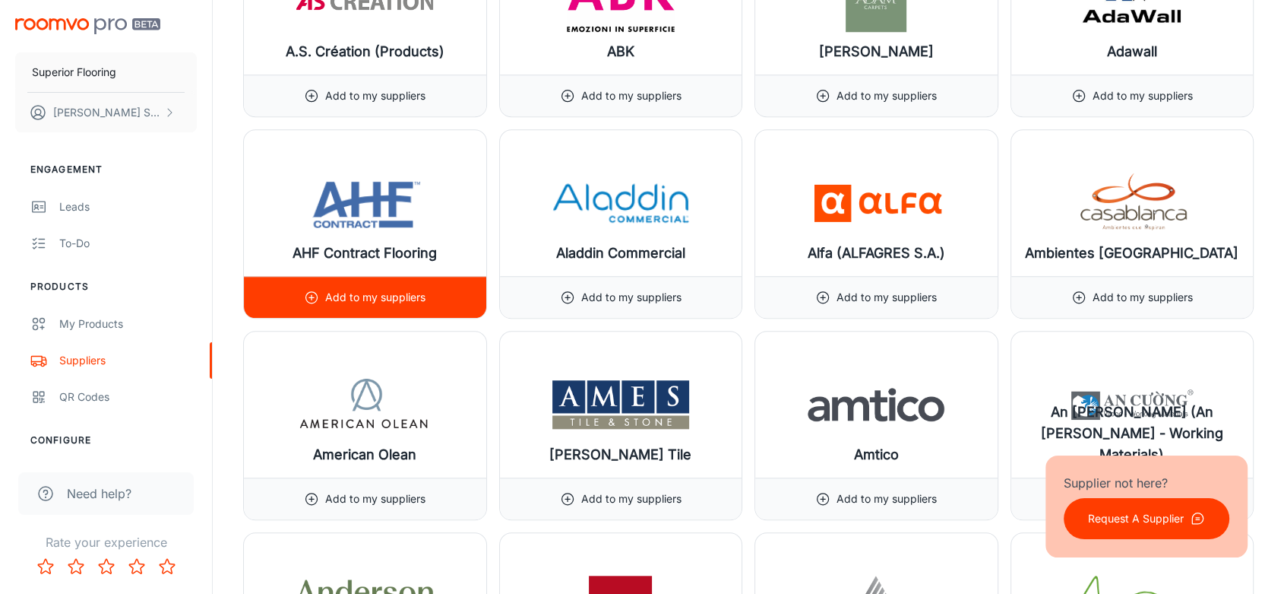
click at [322, 290] on div "Add to my suppliers" at bounding box center [365, 297] width 122 height 41
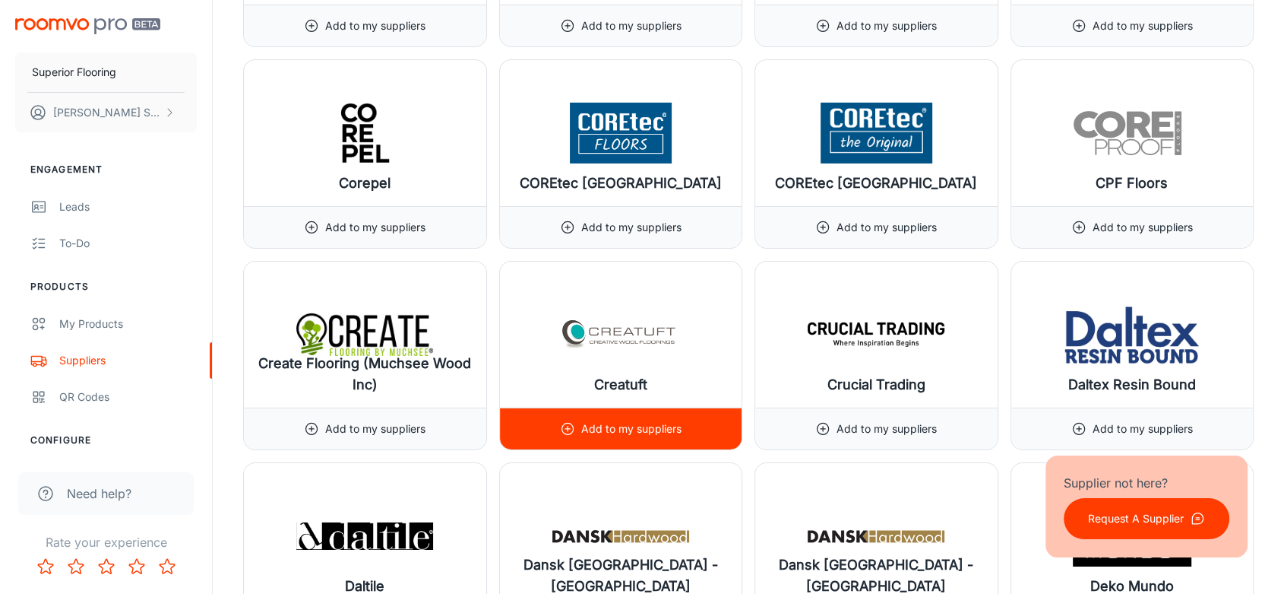
scroll to position [5235, 0]
